Goal: Information Seeking & Learning: Stay updated

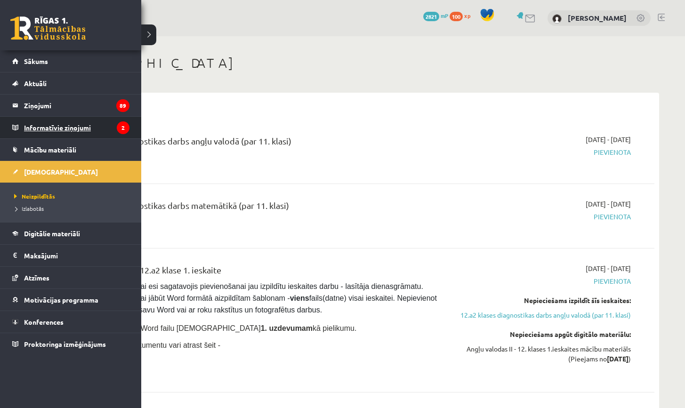
click at [45, 126] on legend "Informatīvie ziņojumi 2" at bounding box center [77, 128] width 106 height 22
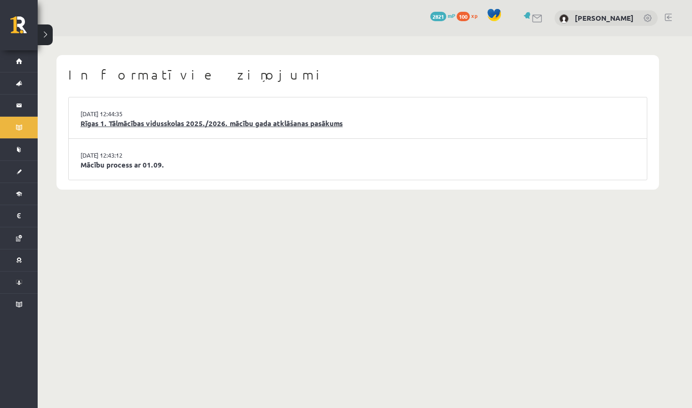
click at [217, 124] on link "Rīgas 1. Tālmācības vidusskolas 2025./2026. mācību gada atklāšanas pasākums" at bounding box center [358, 123] width 555 height 11
click at [106, 162] on link "Mācību process ar 01.09." at bounding box center [358, 165] width 555 height 11
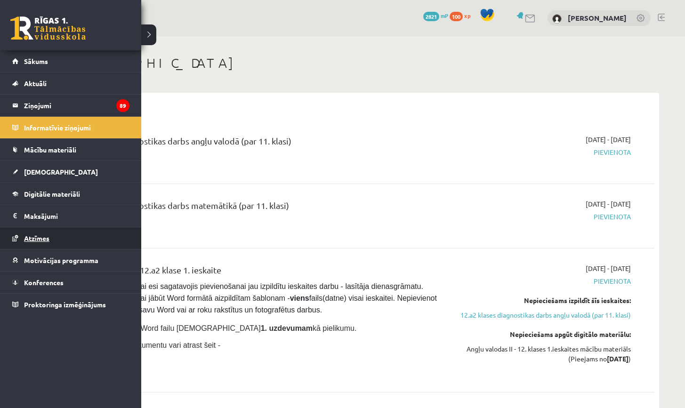
click at [40, 238] on span "Atzīmes" at bounding box center [36, 238] width 25 height 8
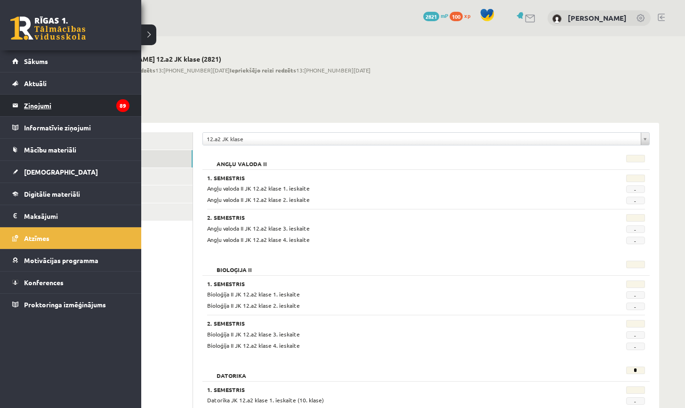
click at [47, 108] on legend "Ziņojumi 89" at bounding box center [77, 106] width 106 height 22
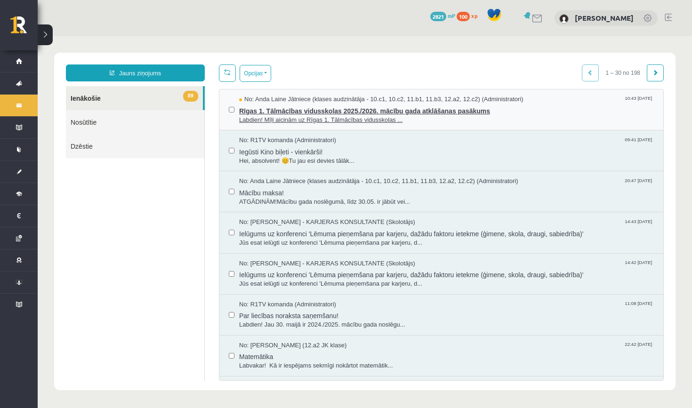
click at [298, 114] on span "Rīgas 1. Tālmācības vidusskolas 2025./2026. mācību gada atklāšanas pasākums" at bounding box center [446, 110] width 415 height 12
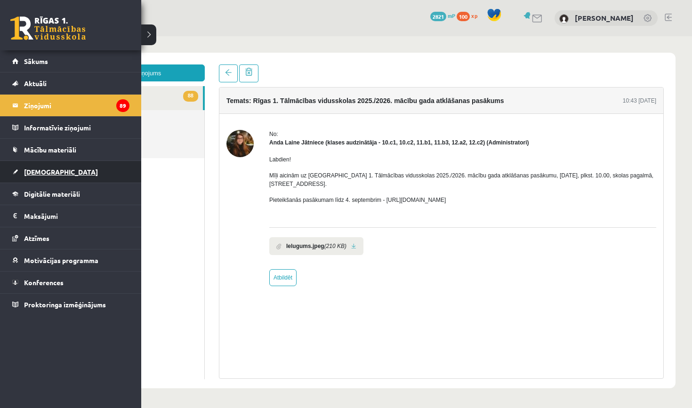
click at [43, 171] on span "[DEMOGRAPHIC_DATA]" at bounding box center [61, 172] width 74 height 8
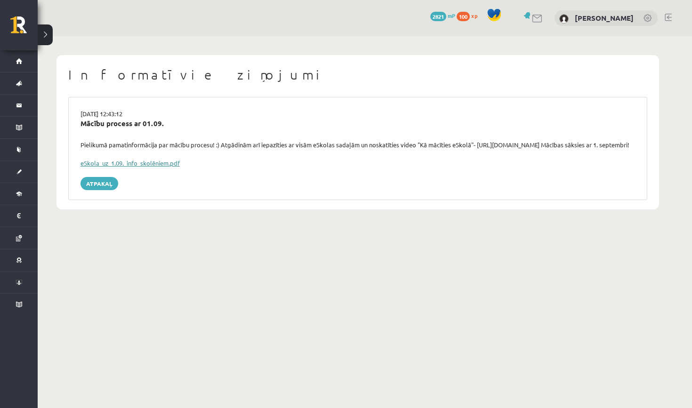
click at [107, 167] on link "eSkola_uz_1.09._info_skolēniem.pdf" at bounding box center [130, 163] width 99 height 8
click at [156, 76] on h1 "Informatīvie ziņojumi" at bounding box center [357, 75] width 579 height 16
